Goal: Task Accomplishment & Management: Use online tool/utility

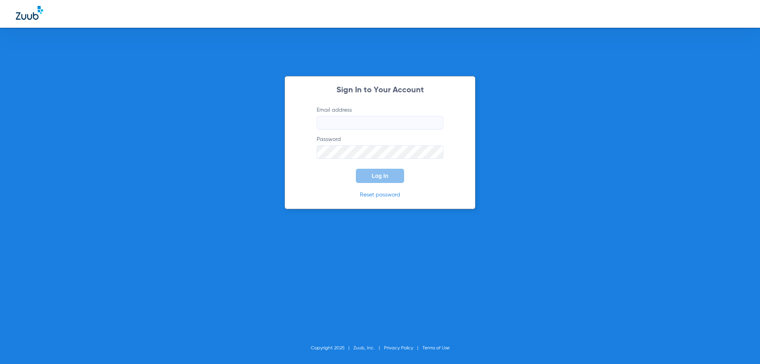
type input "[EMAIL_ADDRESS][DOMAIN_NAME]"
click at [369, 176] on button "Log In" at bounding box center [380, 176] width 48 height 14
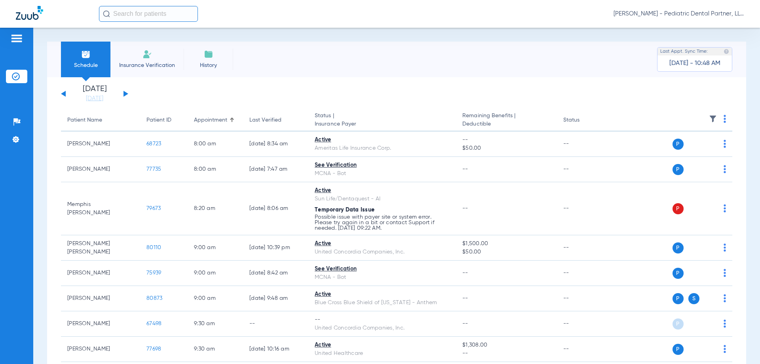
click at [126, 93] on button at bounding box center [125, 94] width 5 height 6
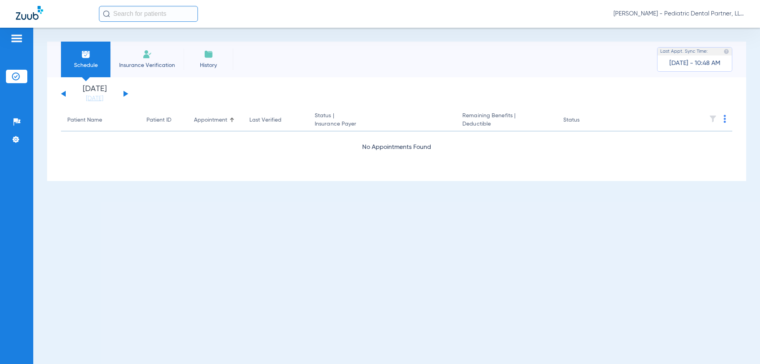
click at [126, 93] on button at bounding box center [125, 94] width 5 height 6
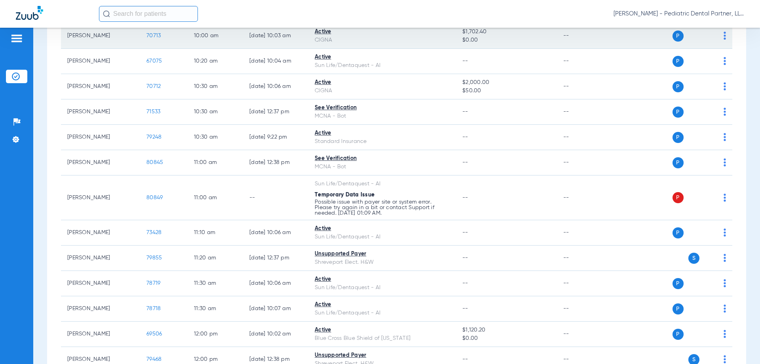
scroll to position [653, 0]
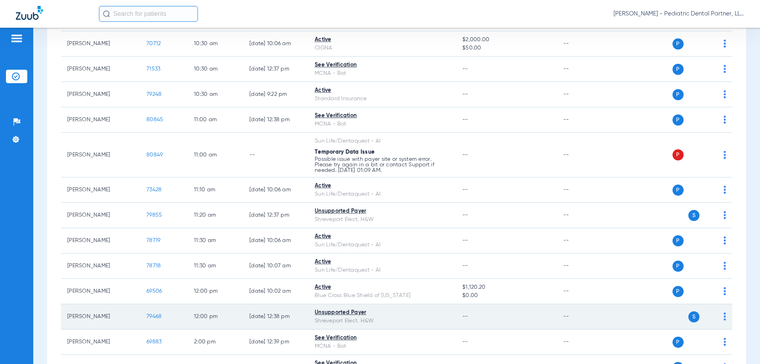
click at [160, 315] on span "79468" at bounding box center [153, 316] width 15 height 6
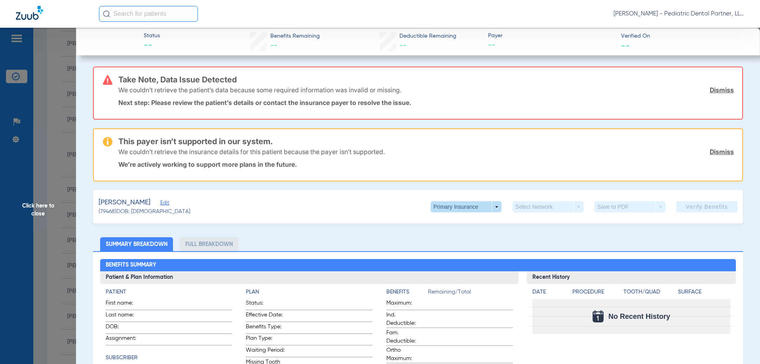
click at [490, 205] on span at bounding box center [466, 206] width 71 height 11
click at [464, 234] on button "Secondary Insurance" at bounding box center [457, 238] width 65 height 16
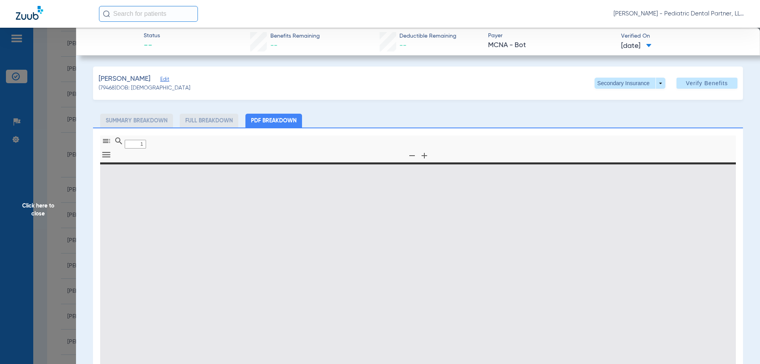
type input "0"
select select "page-width"
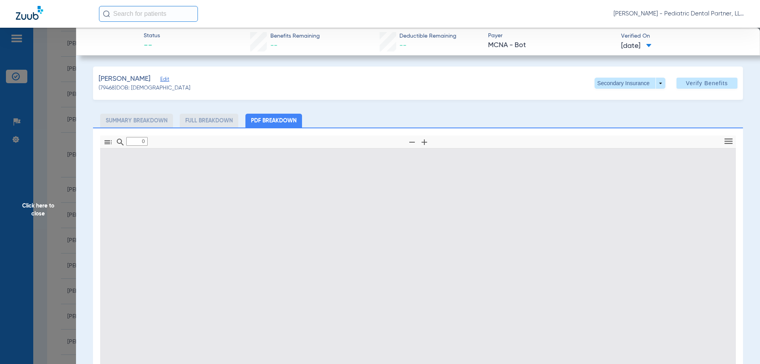
type input "1"
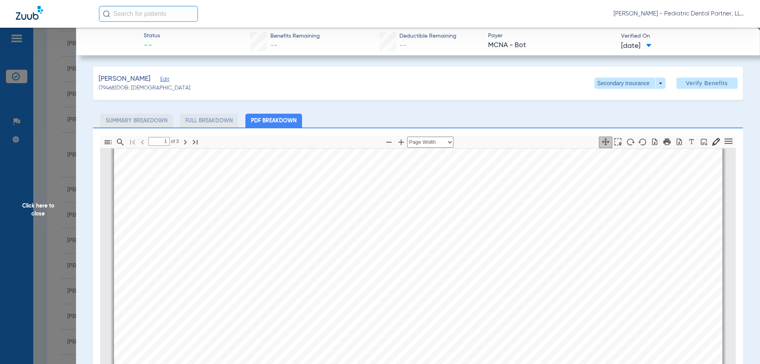
scroll to position [44, 0]
click at [38, 214] on span "Click here to close" at bounding box center [38, 210] width 76 height 364
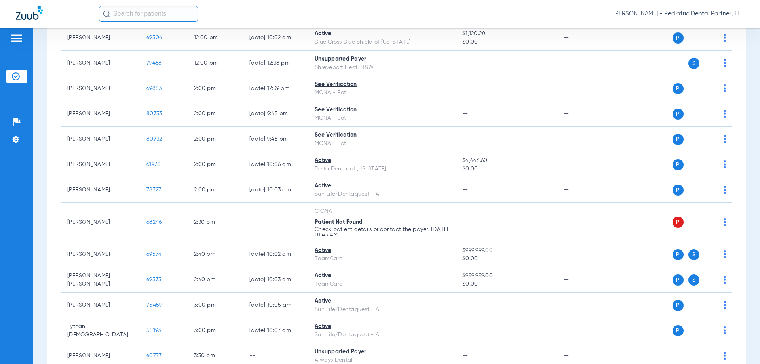
scroll to position [890, 0]
